Goal: Transaction & Acquisition: Book appointment/travel/reservation

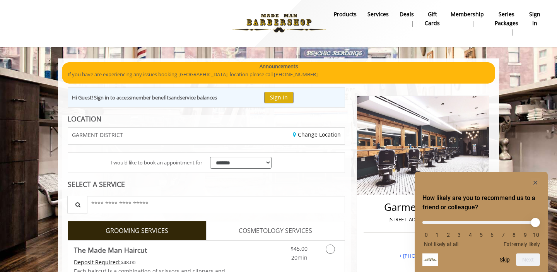
scroll to position [60, 0]
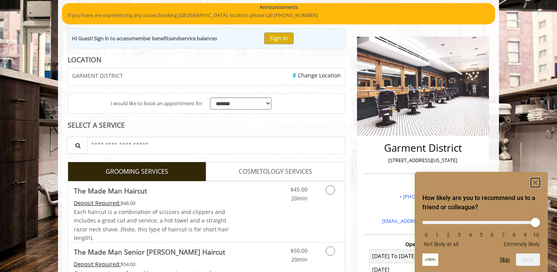
click at [535, 182] on icon "Hide survey" at bounding box center [535, 182] width 4 height 4
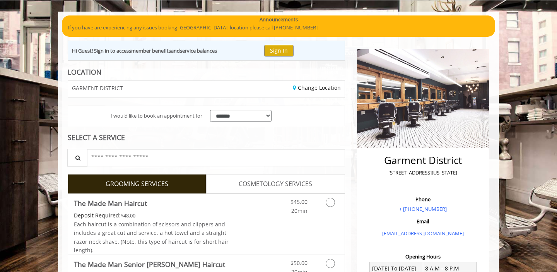
scroll to position [46, 0]
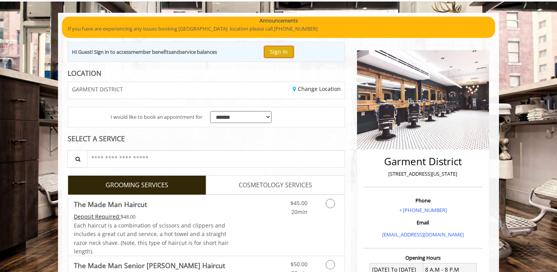
click at [277, 55] on button "Sign In" at bounding box center [278, 51] width 29 height 11
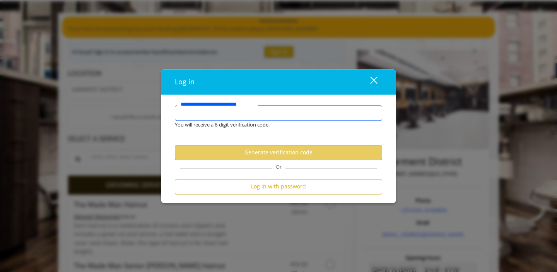
click at [236, 113] on input "**********" at bounding box center [278, 112] width 207 height 15
click at [233, 111] on input "**********" at bounding box center [278, 112] width 207 height 15
click at [375, 78] on div "close dialog" at bounding box center [373, 80] width 7 height 7
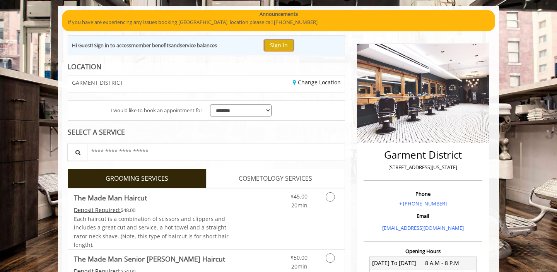
scroll to position [53, 0]
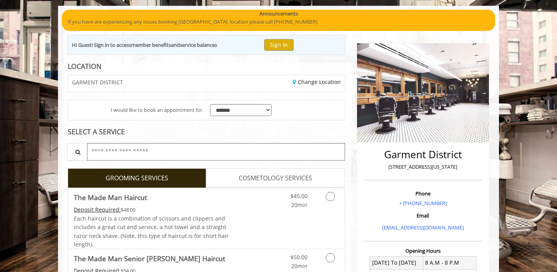
click at [231, 150] on input "text" at bounding box center [216, 151] width 258 height 17
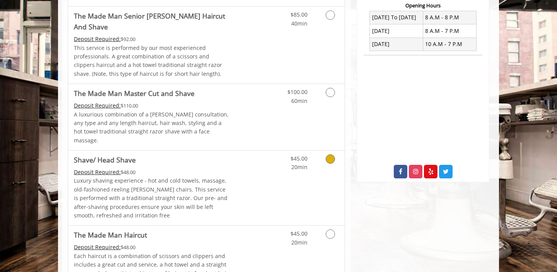
type input "*****"
click at [331, 150] on link "Grooming services" at bounding box center [329, 160] width 20 height 21
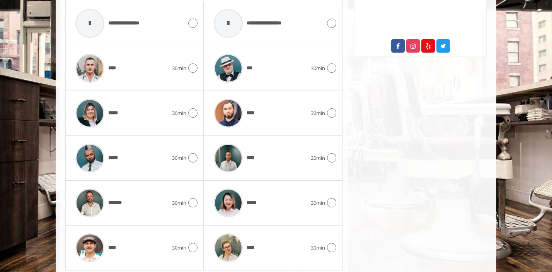
scroll to position [449, 0]
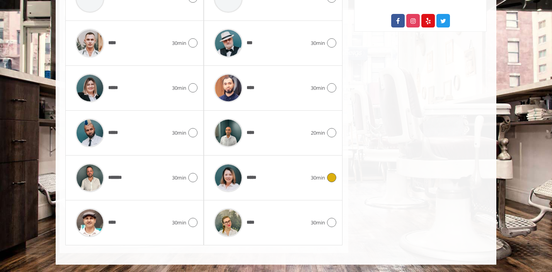
click at [327, 170] on div "***** 30min" at bounding box center [273, 177] width 126 height 37
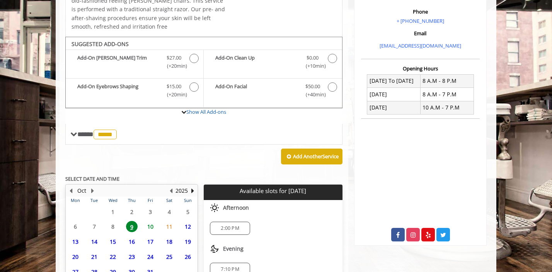
scroll to position [306, 0]
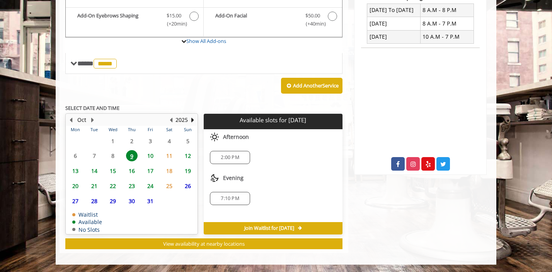
click at [150, 157] on span "10" at bounding box center [151, 155] width 12 height 11
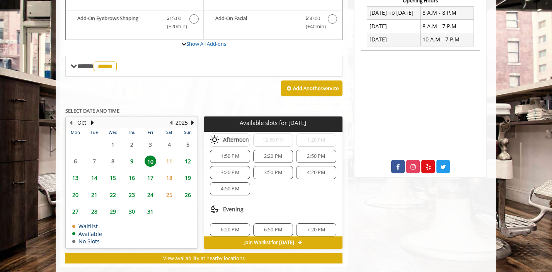
scroll to position [78, 0]
click at [267, 174] on span "3:50 PM" at bounding box center [273, 172] width 18 height 6
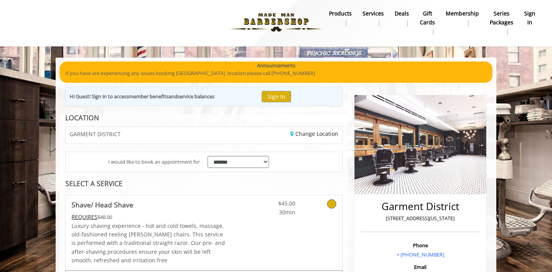
scroll to position [0, 0]
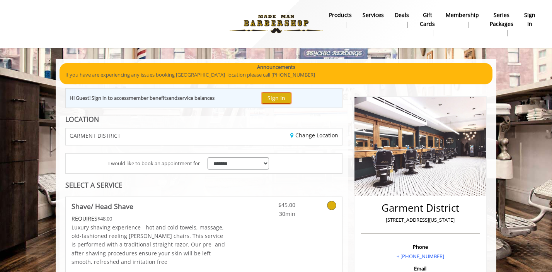
click at [288, 97] on button "Sign In" at bounding box center [276, 97] width 29 height 11
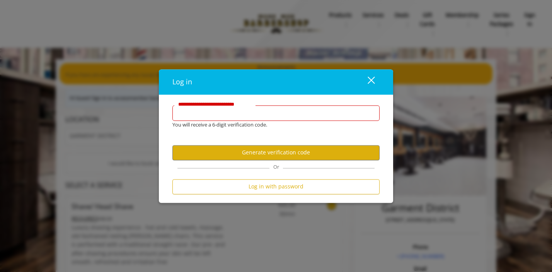
click at [262, 113] on input "**********" at bounding box center [275, 112] width 207 height 15
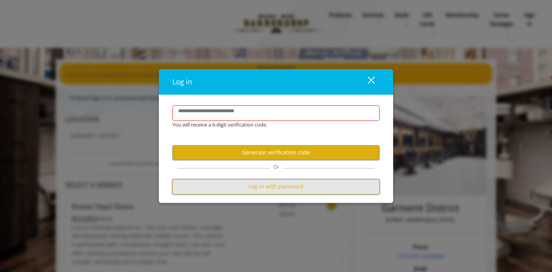
click at [233, 191] on button "Log in with password" at bounding box center [275, 186] width 207 height 15
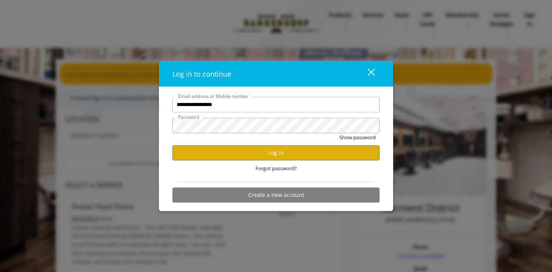
type input "**********"
click at [339, 133] on button "Show password" at bounding box center [357, 137] width 36 height 8
click at [217, 174] on div "Forgot password?" at bounding box center [275, 168] width 207 height 16
click at [217, 148] on button "Log in" at bounding box center [275, 152] width 207 height 15
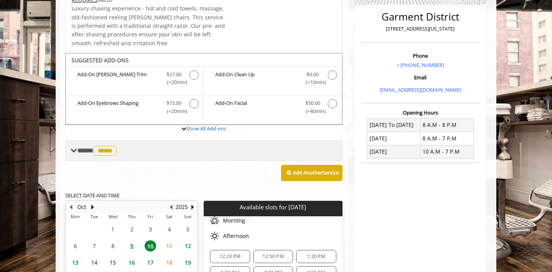
scroll to position [191, 0]
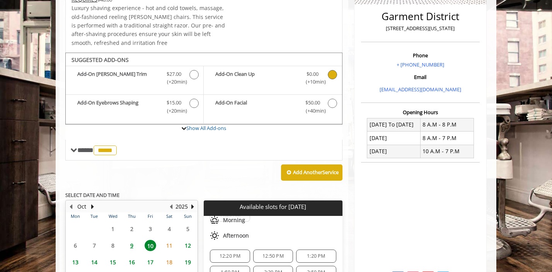
click at [330, 79] on span "Shave/ Head Shave Add-onS" at bounding box center [333, 78] width 10 height 16
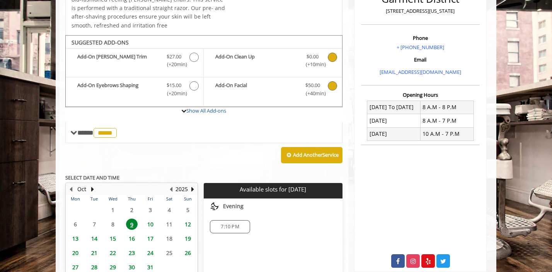
scroll to position [203, 0]
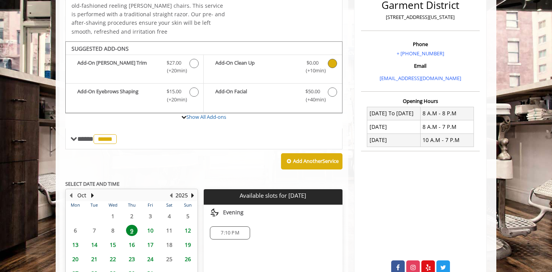
click at [332, 61] on icon "Shave/ Head Shave Add-onS" at bounding box center [332, 63] width 9 height 9
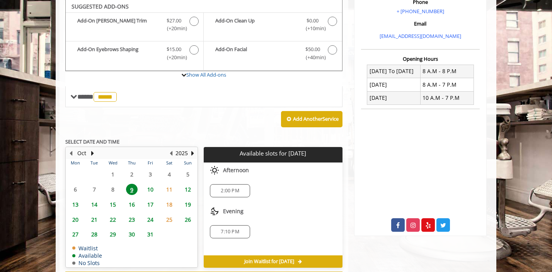
scroll to position [244, 0]
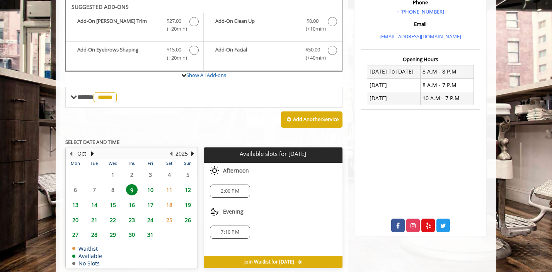
click at [153, 191] on span "10" at bounding box center [151, 189] width 12 height 11
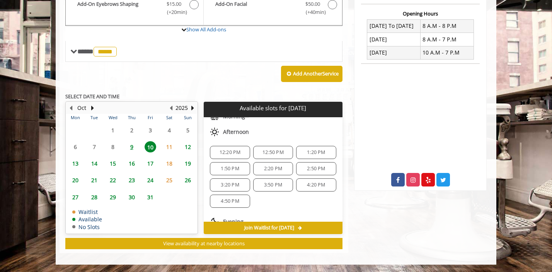
scroll to position [51, 0]
click at [264, 182] on span "3:50 PM" at bounding box center [273, 183] width 18 height 6
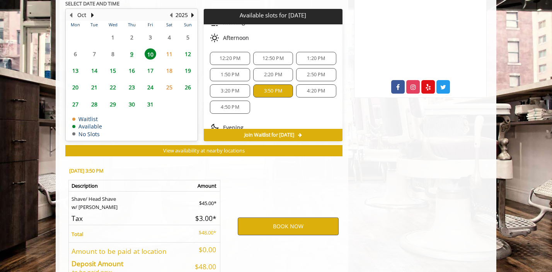
scroll to position [429, 0]
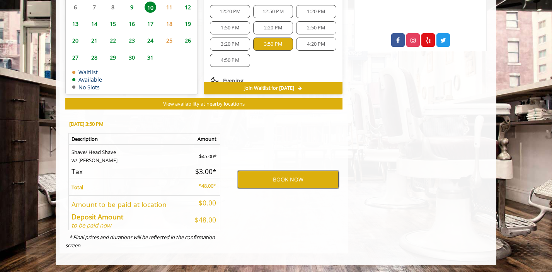
click at [262, 182] on button "BOOK NOW" at bounding box center [288, 179] width 101 height 18
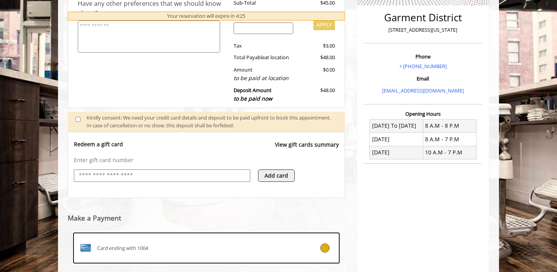
scroll to position [194, 0]
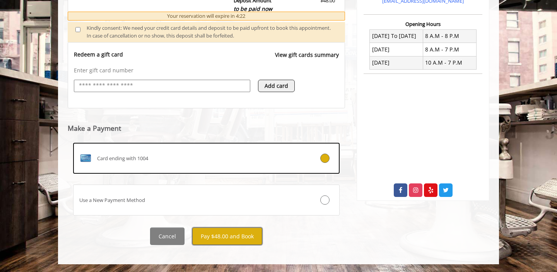
click at [225, 238] on button "Pay $48.00 and Book" at bounding box center [227, 235] width 70 height 17
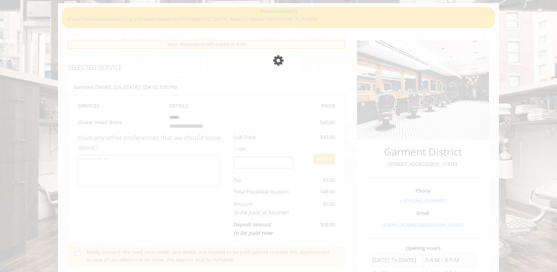
scroll to position [56, 0]
